Goal: Task Accomplishment & Management: Manage account settings

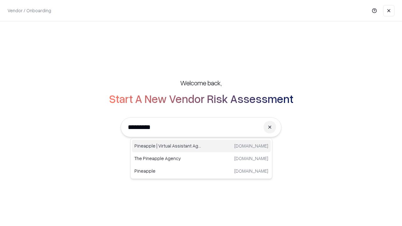
click at [201, 146] on div "Pineapple | Virtual Assistant Agency [DOMAIN_NAME]" at bounding box center [201, 146] width 139 height 13
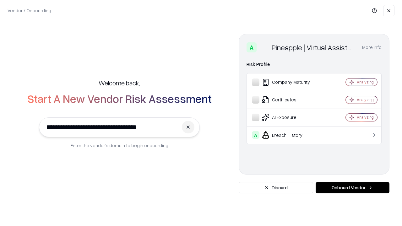
type input "**********"
click at [353, 188] on button "Onboard Vendor" at bounding box center [353, 187] width 74 height 11
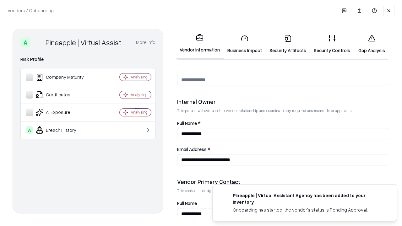
scroll to position [326, 0]
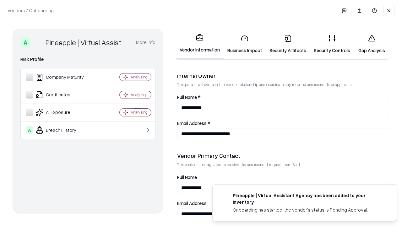
click at [245, 44] on link "Business Impact" at bounding box center [245, 44] width 42 height 29
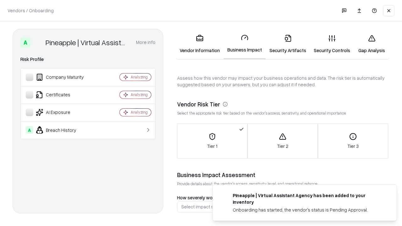
click at [288, 44] on link "Security Artifacts" at bounding box center [288, 44] width 44 height 29
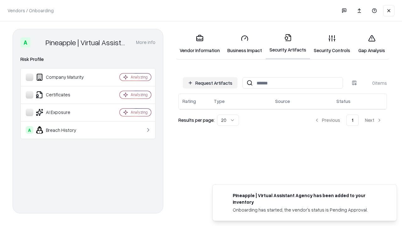
click at [210, 83] on button "Request Artifacts" at bounding box center [210, 82] width 55 height 11
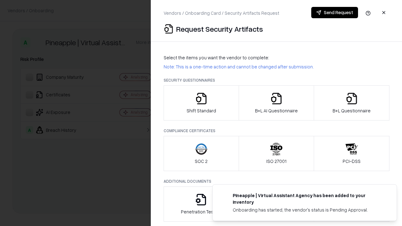
click at [201, 103] on icon "button" at bounding box center [201, 98] width 13 height 13
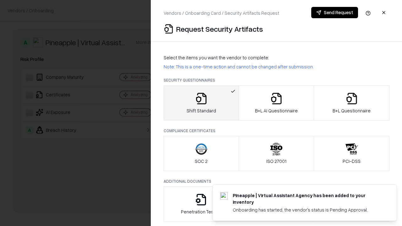
click at [335, 13] on button "Send Request" at bounding box center [334, 12] width 47 height 11
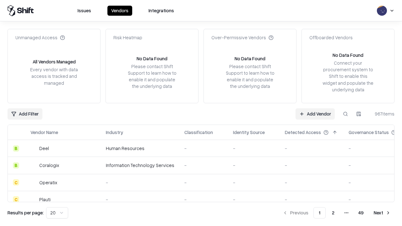
click at [346, 114] on button at bounding box center [345, 113] width 11 height 11
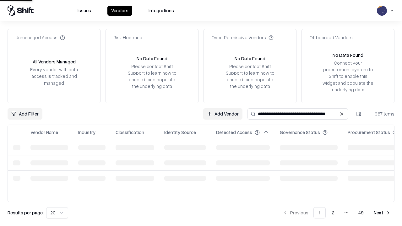
type input "**********"
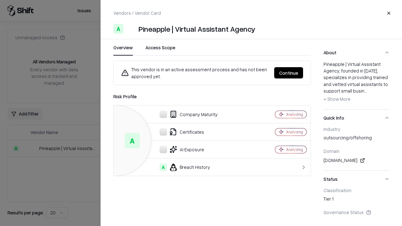
click at [289, 73] on button "Continue" at bounding box center [288, 72] width 29 height 11
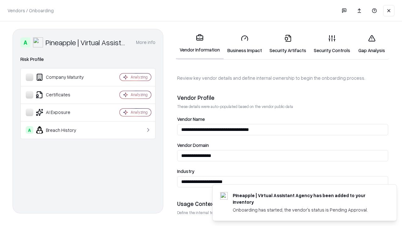
click at [288, 44] on link "Security Artifacts" at bounding box center [288, 44] width 44 height 29
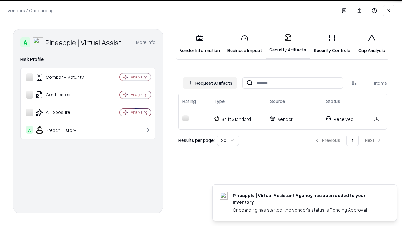
click at [332, 44] on link "Security Controls" at bounding box center [332, 44] width 44 height 29
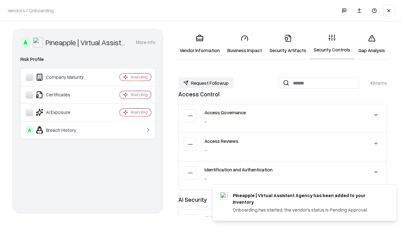
click at [206, 83] on button "Request Followup" at bounding box center [205, 82] width 55 height 11
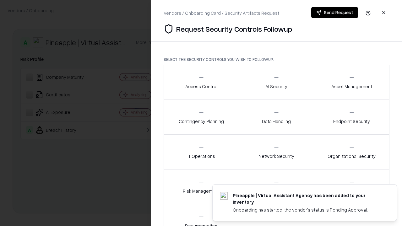
click at [201, 82] on div "Access Control" at bounding box center [201, 81] width 32 height 15
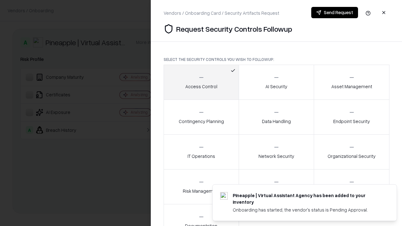
click at [335, 13] on button "Send Request" at bounding box center [334, 12] width 47 height 11
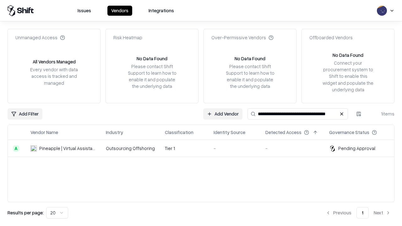
type input "**********"
click at [205, 148] on td "Tier 1" at bounding box center [184, 148] width 49 height 17
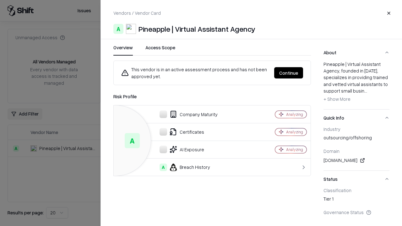
click at [289, 73] on button "Continue" at bounding box center [288, 72] width 29 height 11
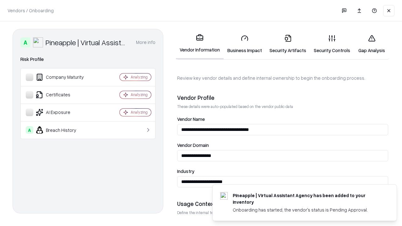
click at [372, 44] on link "Gap Analysis" at bounding box center [372, 44] width 36 height 29
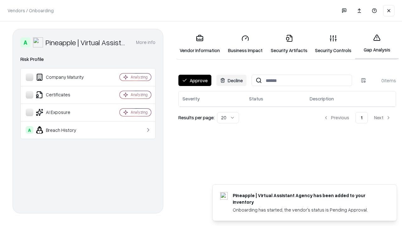
click at [195, 80] on button "Approve" at bounding box center [194, 80] width 33 height 11
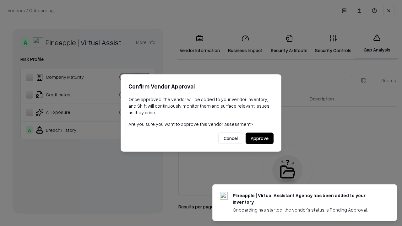
click at [260, 138] on button "Approve" at bounding box center [260, 138] width 28 height 11
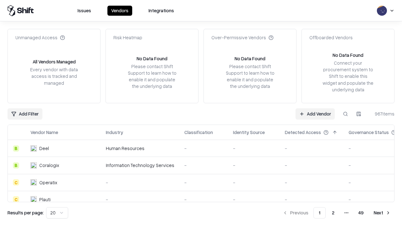
type input "**********"
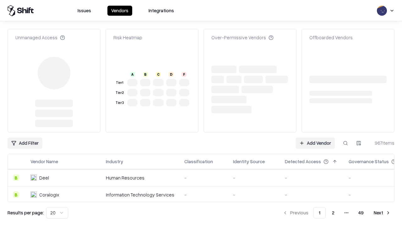
click at [315, 138] on link "Add Vendor" at bounding box center [315, 143] width 39 height 11
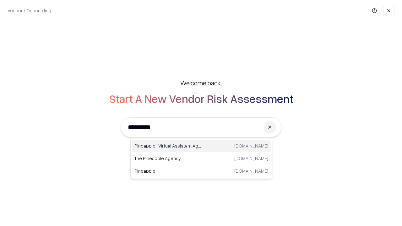
click at [201, 146] on div "Pineapple | Virtual Assistant Agency trypineapple.com" at bounding box center [201, 146] width 139 height 13
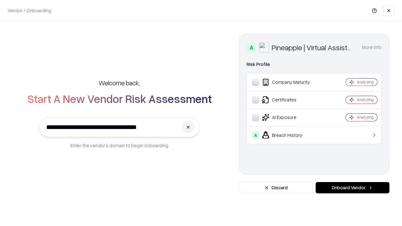
type input "**********"
click at [353, 188] on button "Onboard Vendor" at bounding box center [353, 187] width 74 height 11
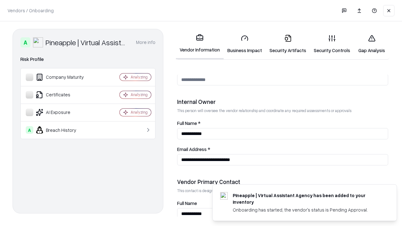
scroll to position [326, 0]
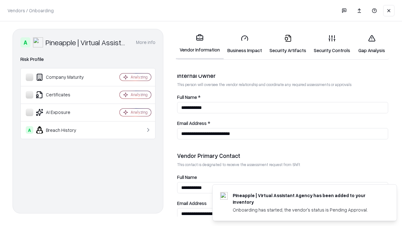
click at [372, 44] on link "Gap Analysis" at bounding box center [372, 44] width 36 height 29
